Goal: Task Accomplishment & Management: Manage account settings

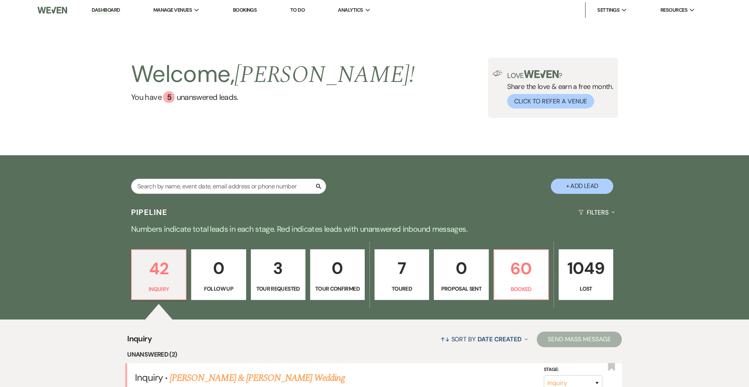
click at [238, 11] on link "Bookings" at bounding box center [245, 10] width 24 height 7
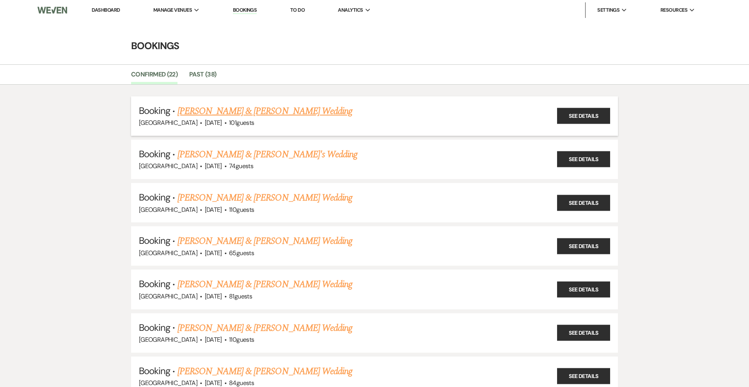
click at [219, 115] on link "[PERSON_NAME] & [PERSON_NAME] Wedding" at bounding box center [264, 111] width 175 height 14
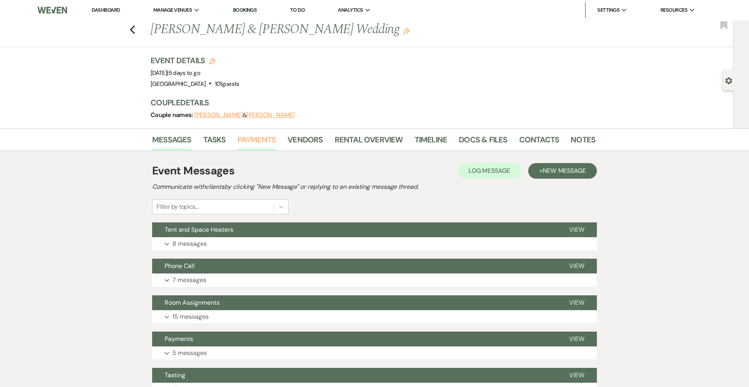
click at [248, 140] on link "Payments" at bounding box center [257, 141] width 39 height 17
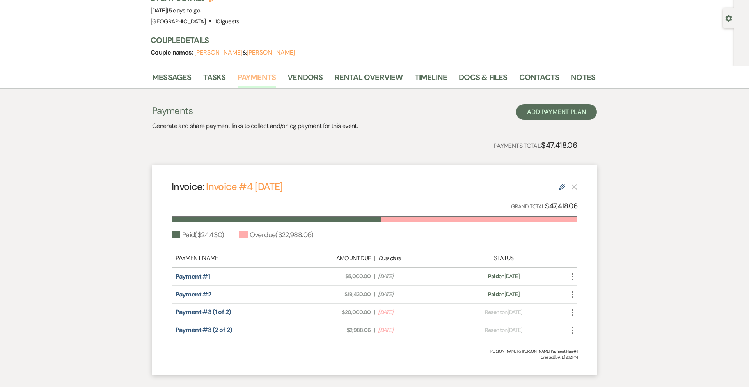
scroll to position [59, 0]
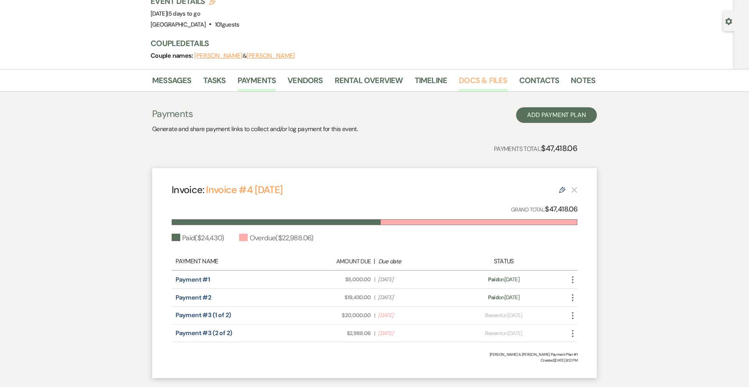
click at [462, 83] on link "Docs & Files" at bounding box center [483, 82] width 48 height 17
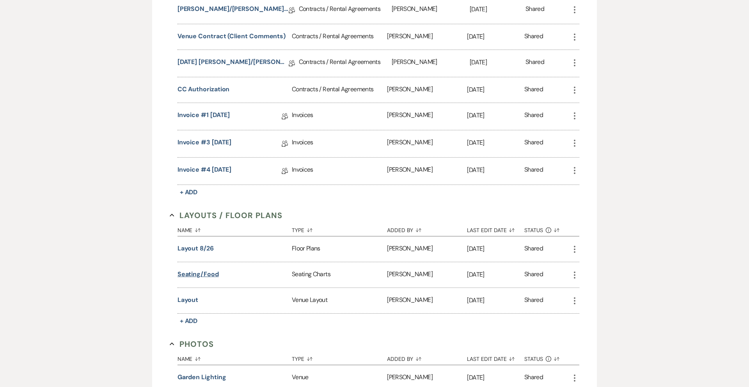
scroll to position [363, 0]
click at [195, 247] on button "Layout 8/26" at bounding box center [195, 247] width 36 height 9
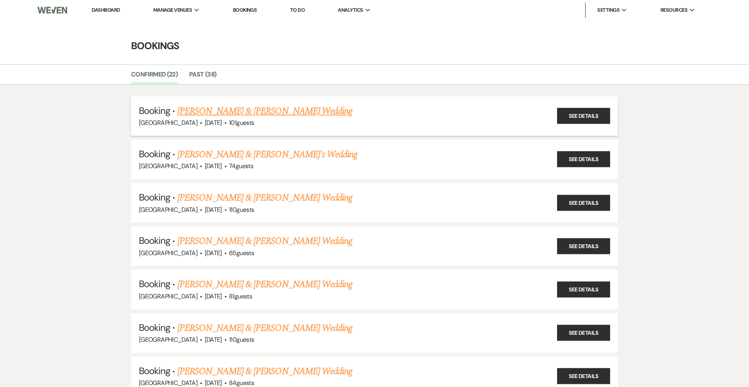
click at [252, 111] on link "[PERSON_NAME] & [PERSON_NAME] Wedding" at bounding box center [264, 111] width 175 height 14
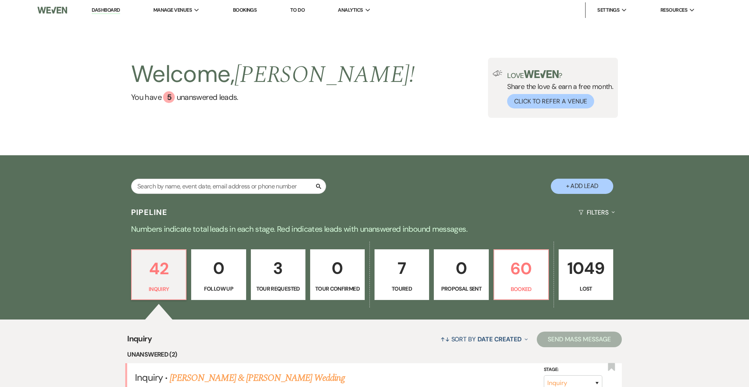
click at [251, 9] on link "Bookings" at bounding box center [245, 10] width 24 height 7
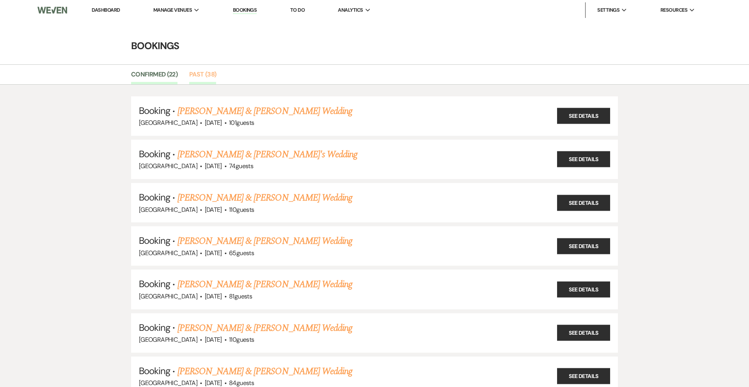
click at [200, 75] on link "Past (38)" at bounding box center [202, 76] width 27 height 15
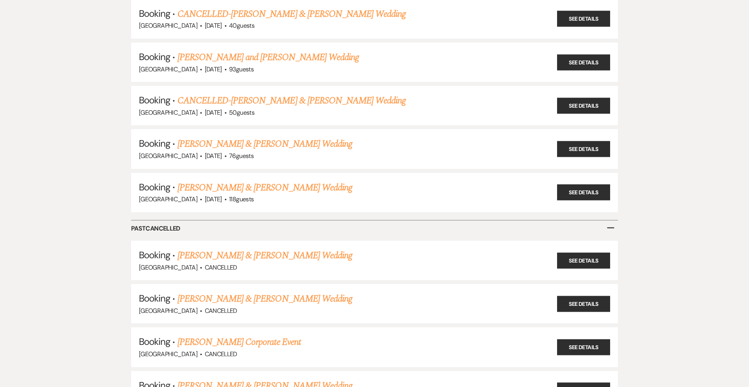
scroll to position [1519, 0]
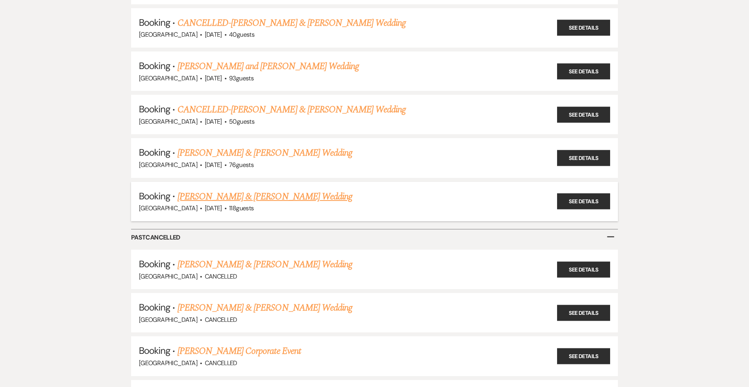
click at [248, 190] on link "Alex Doll & Harry Pershing's Wedding" at bounding box center [264, 197] width 175 height 14
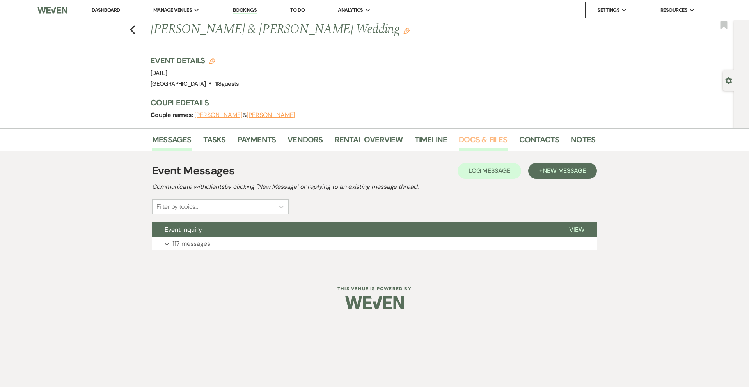
click at [473, 140] on link "Docs & Files" at bounding box center [483, 141] width 48 height 17
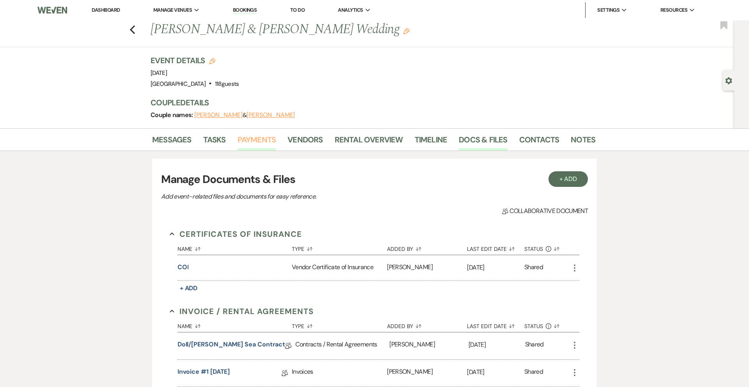
click at [252, 140] on link "Payments" at bounding box center [257, 141] width 39 height 17
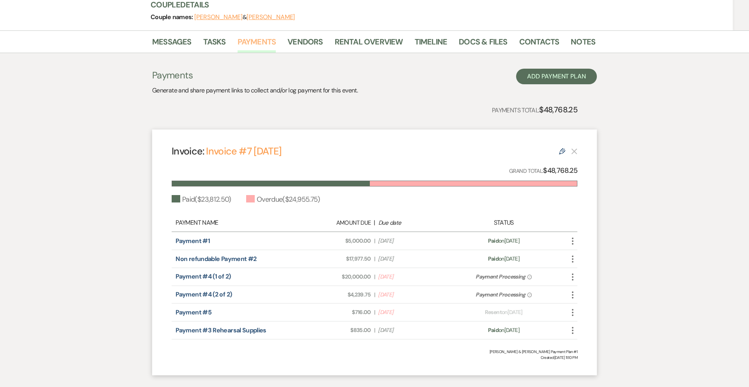
scroll to position [103, 0]
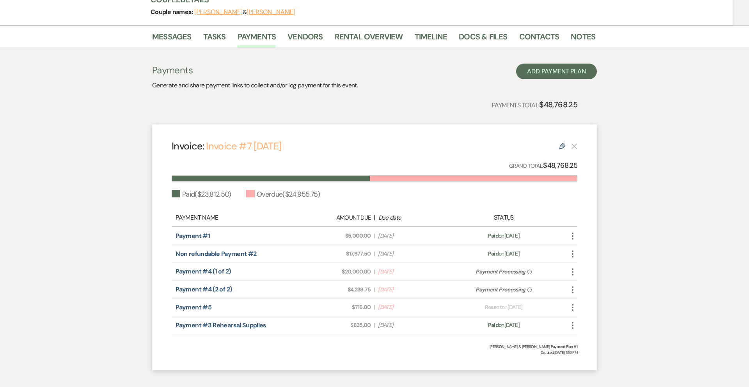
click at [257, 146] on link "Invoice #7 [DATE]" at bounding box center [243, 146] width 75 height 13
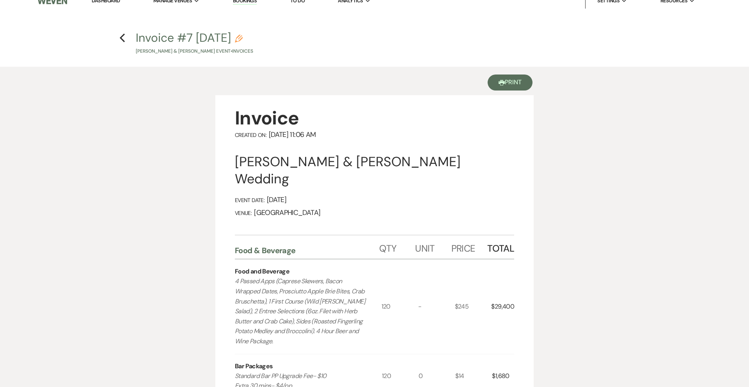
scroll to position [7, 0]
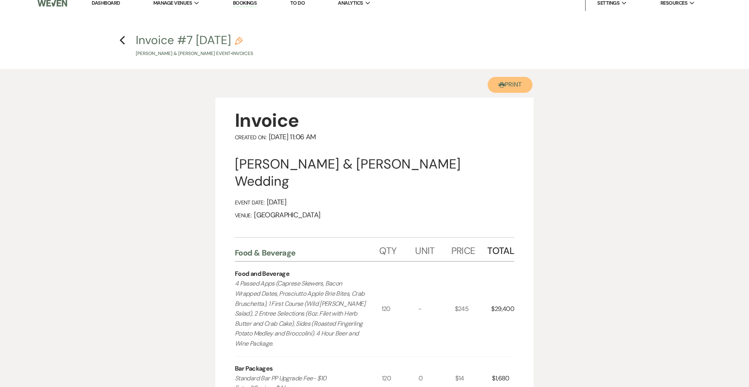
click at [511, 84] on button "Printer Print" at bounding box center [510, 85] width 45 height 16
